Goal: Information Seeking & Learning: Check status

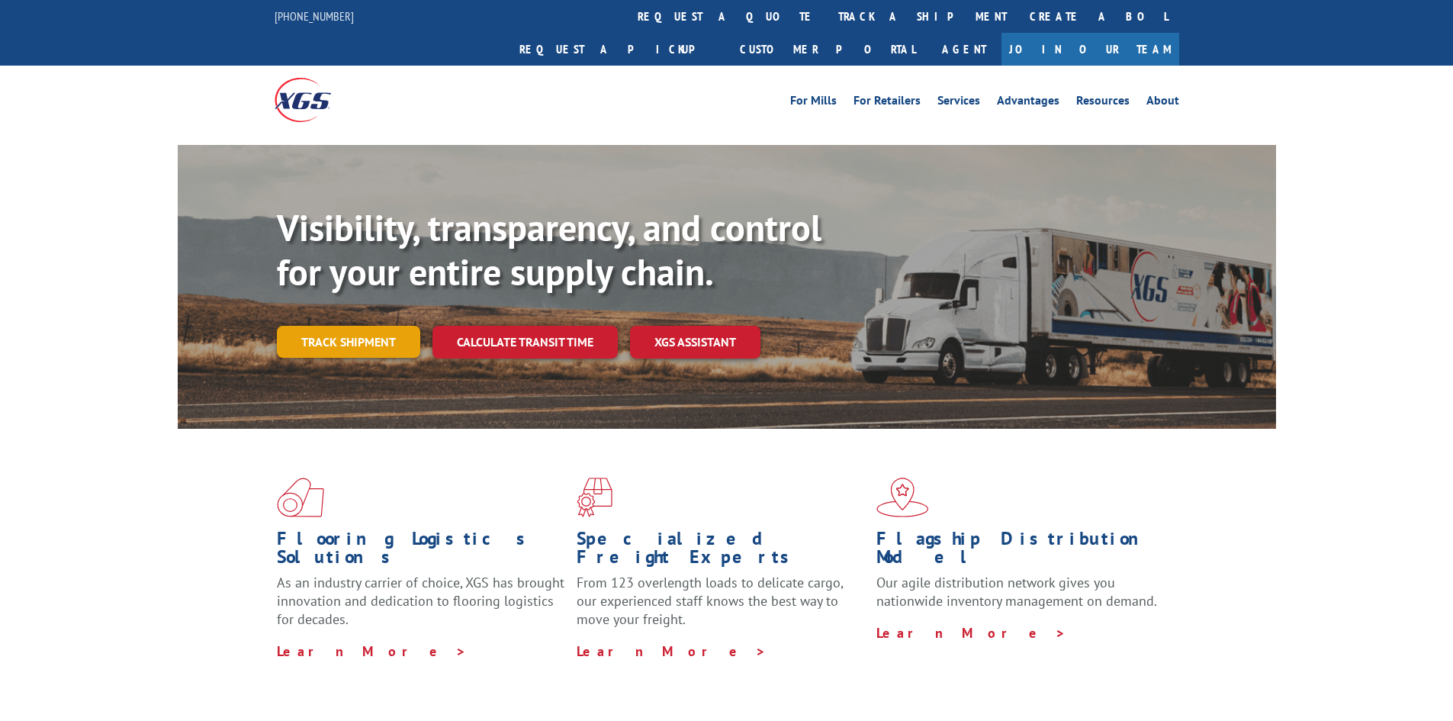
click at [383, 326] on link "Track shipment" at bounding box center [348, 342] width 143 height 32
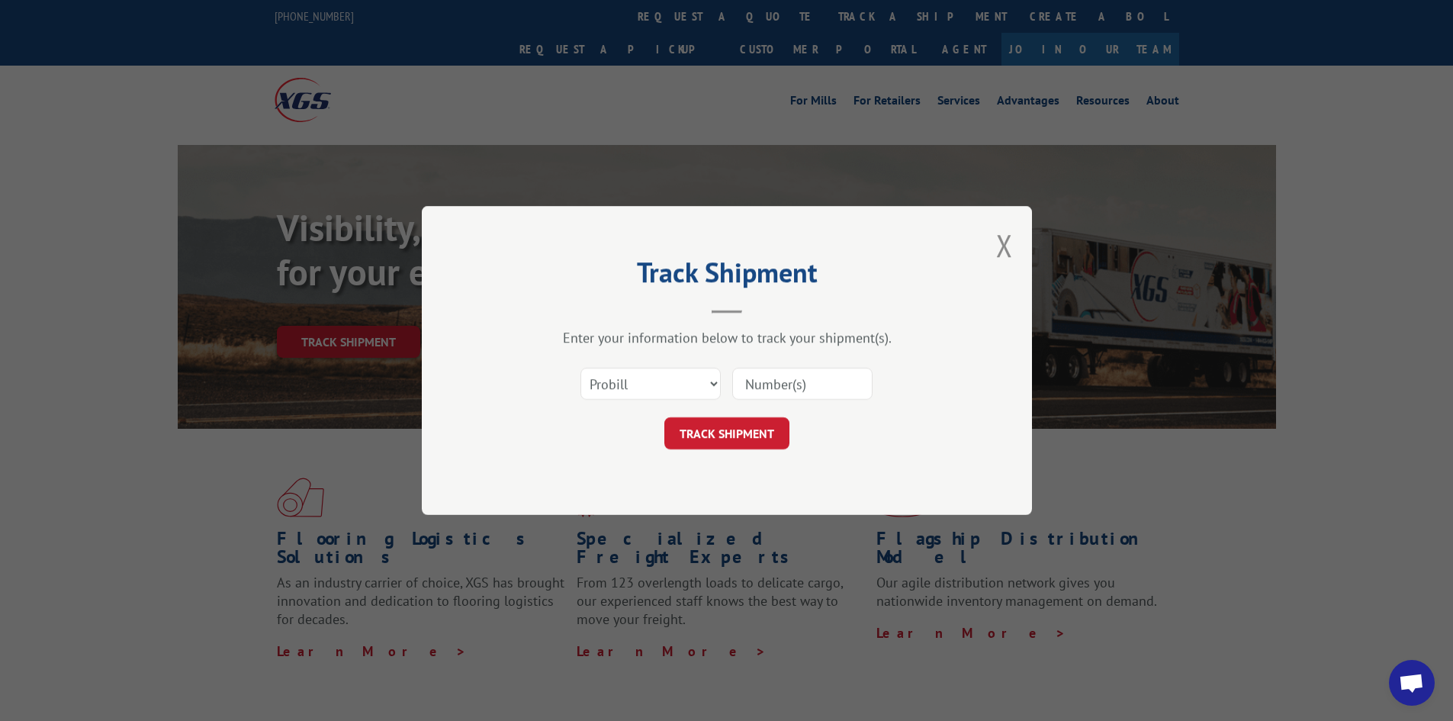
click at [825, 389] on input at bounding box center [802, 384] width 140 height 32
paste input "2865337"
type input "2865337"
click at [662, 390] on select "Select category... Probill BOL PO" at bounding box center [650, 384] width 140 height 32
select select "bol"
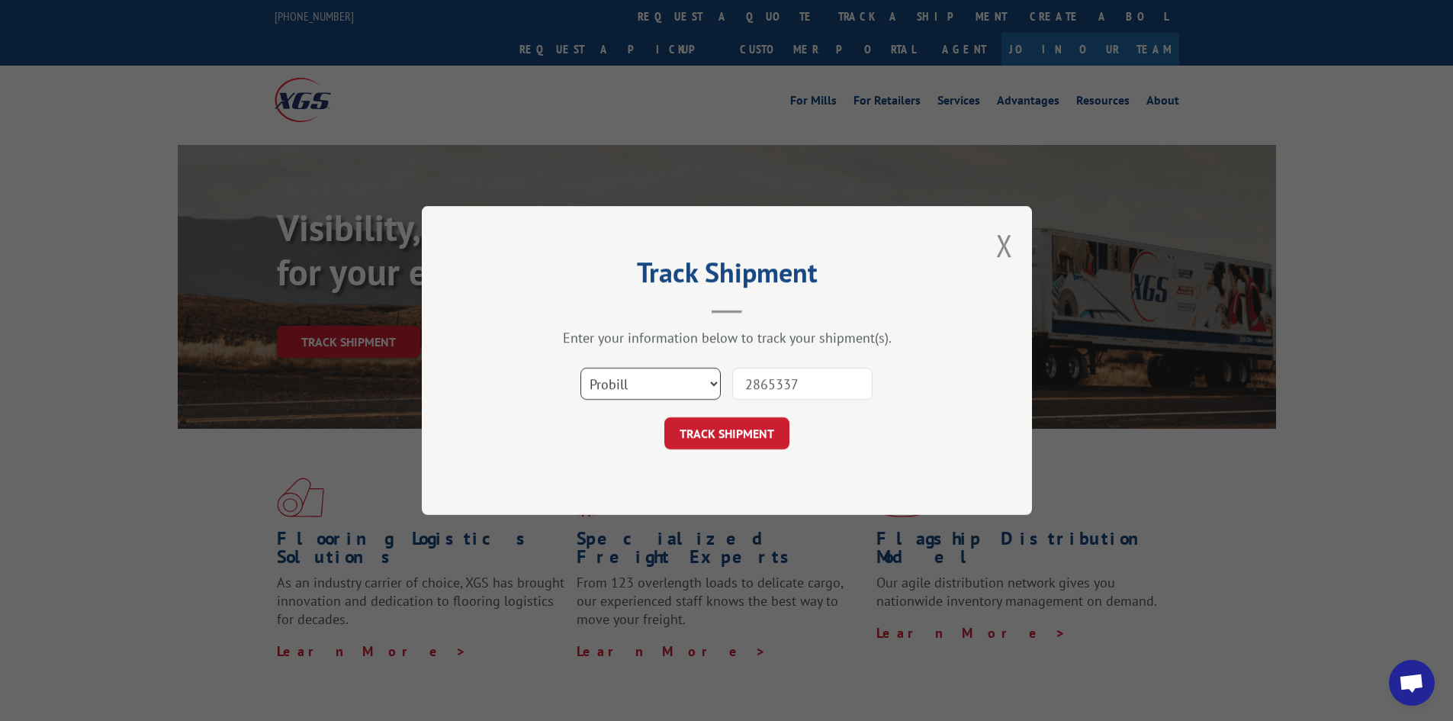
click at [580, 368] on select "Select category... Probill BOL PO" at bounding box center [650, 384] width 140 height 32
click at [766, 435] on button "TRACK SHIPMENT" at bounding box center [726, 433] width 125 height 32
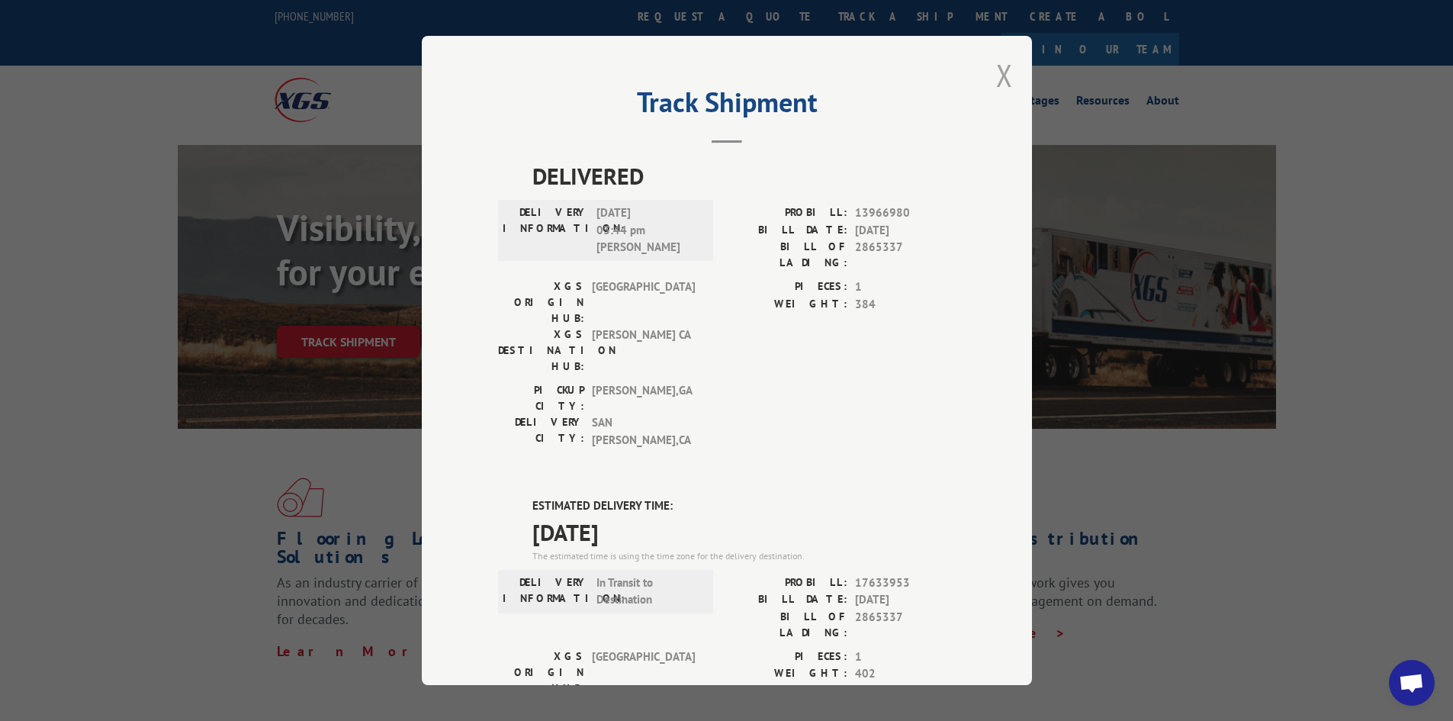
click at [1000, 78] on button "Close modal" at bounding box center [1004, 75] width 17 height 40
